Goal: Task Accomplishment & Management: Manage account settings

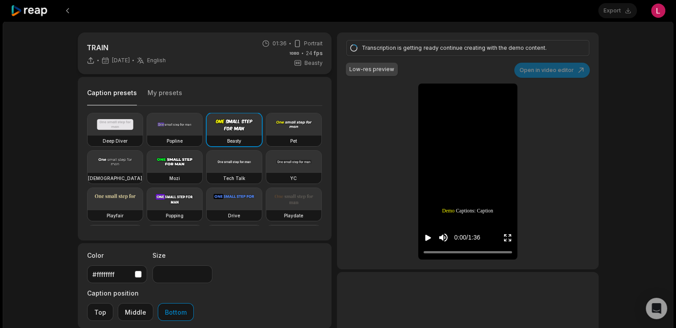
scroll to position [145, 0]
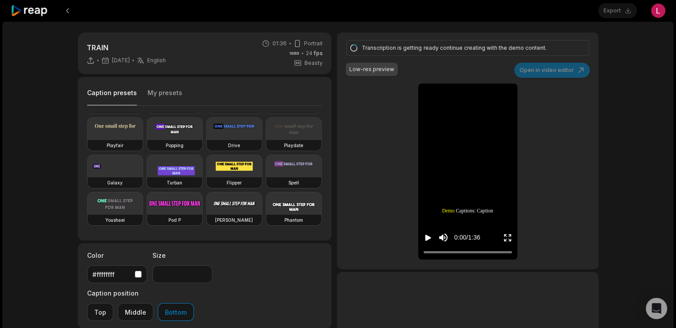
click at [22, 14] on icon at bounding box center [30, 11] width 38 height 12
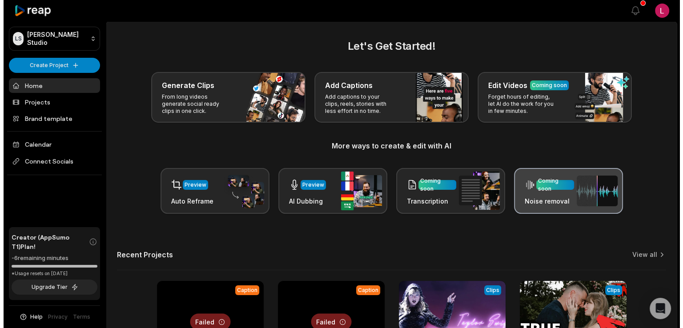
scroll to position [116, 0]
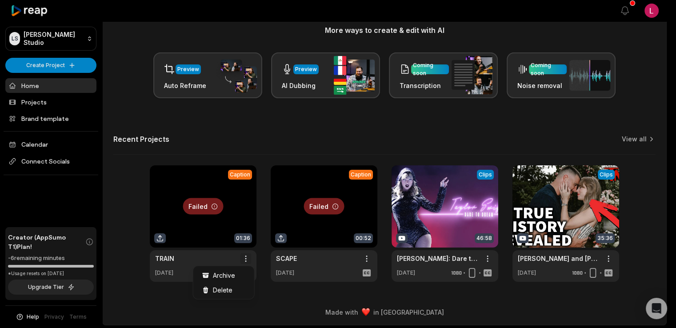
click at [249, 213] on html "[PERSON_NAME] Studio Create Project Home Projects Brand template Calendar Conne…" at bounding box center [338, 48] width 676 height 328
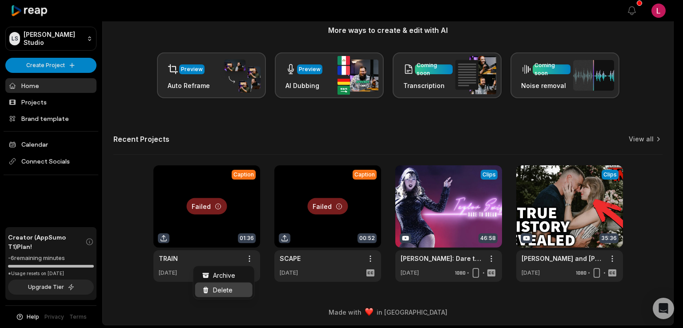
click at [238, 289] on div "Delete" at bounding box center [223, 290] width 57 height 15
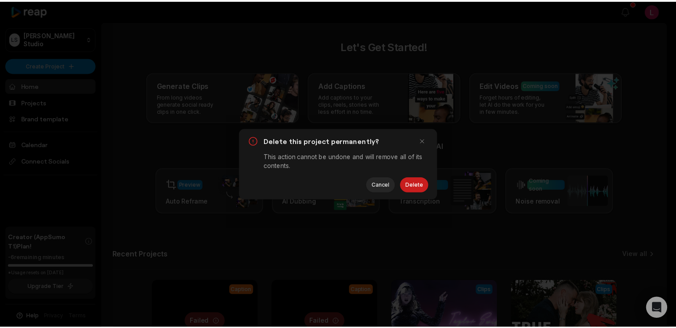
scroll to position [0, 0]
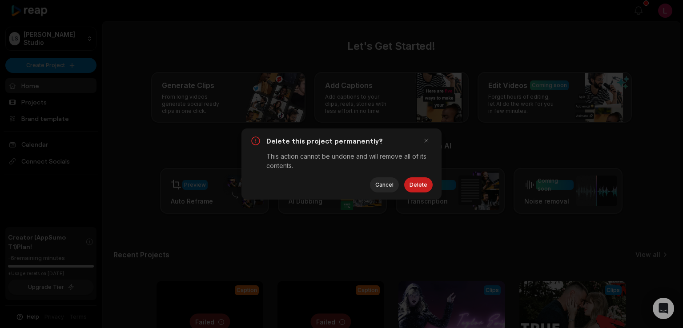
click at [425, 184] on button "Delete" at bounding box center [418, 184] width 28 height 15
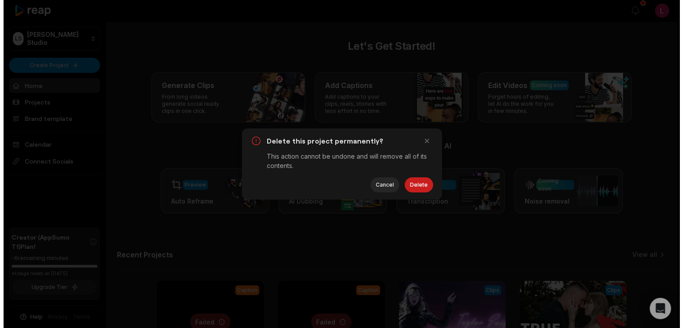
scroll to position [116, 0]
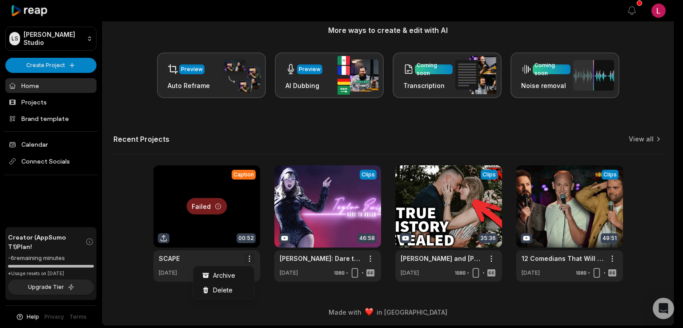
click at [248, 213] on html "[PERSON_NAME] Studio Create Project Home Projects Brand template Calendar Conne…" at bounding box center [341, 48] width 683 height 328
click at [240, 288] on div "Delete" at bounding box center [223, 290] width 57 height 15
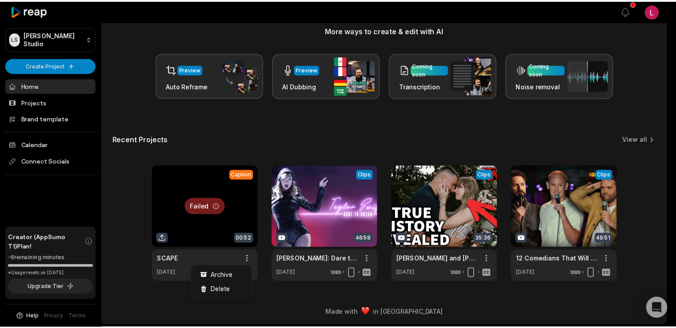
scroll to position [0, 0]
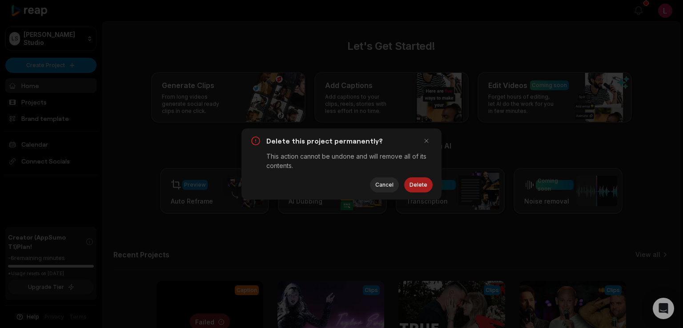
click at [422, 184] on button "Delete" at bounding box center [418, 184] width 28 height 15
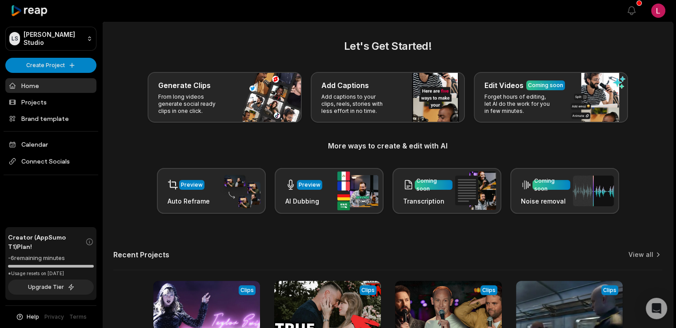
scroll to position [116, 0]
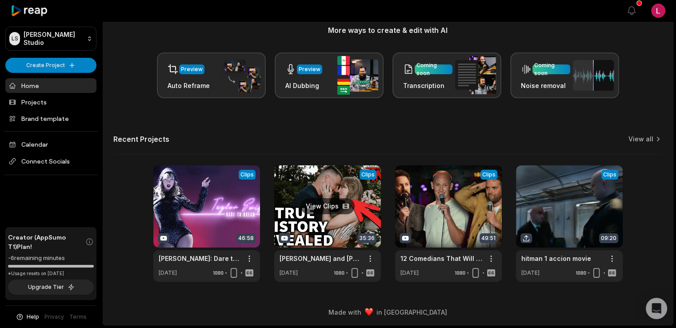
click at [297, 203] on link at bounding box center [327, 223] width 107 height 116
click at [308, 202] on link at bounding box center [327, 223] width 107 height 116
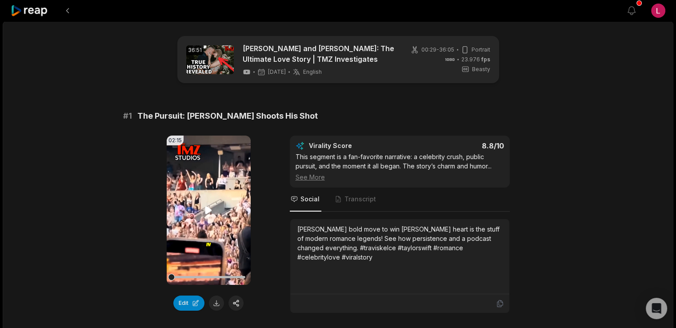
click at [207, 212] on icon at bounding box center [208, 210] width 7 height 8
